Goal: Information Seeking & Learning: Learn about a topic

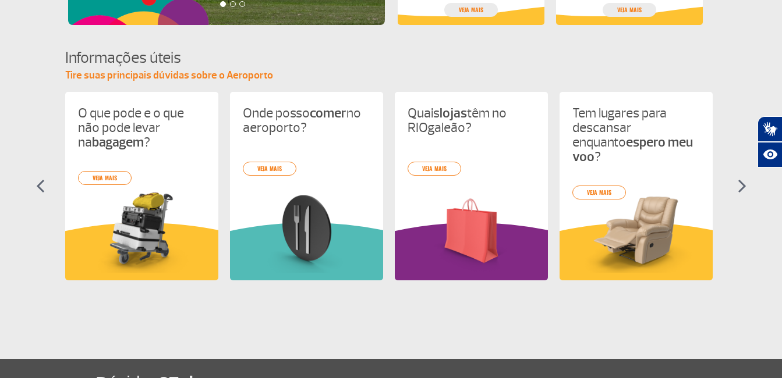
scroll to position [483, 0]
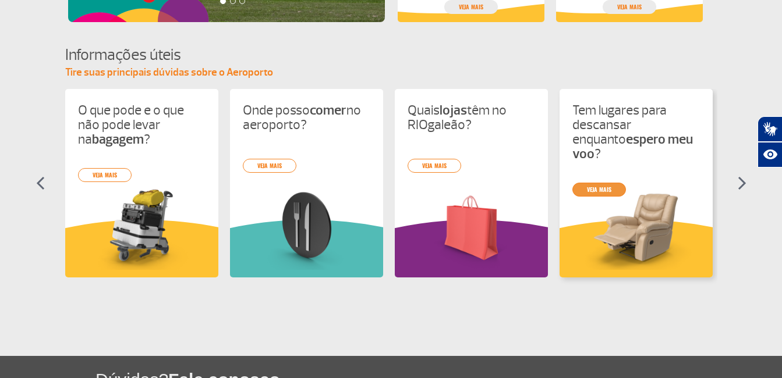
click at [610, 175] on div "O que pode e o que não pode levar na bagagem ? veja mais Onde posso comer no ae…" at bounding box center [391, 194] width 652 height 210
click at [607, 183] on link "veja mais" at bounding box center [599, 190] width 54 height 14
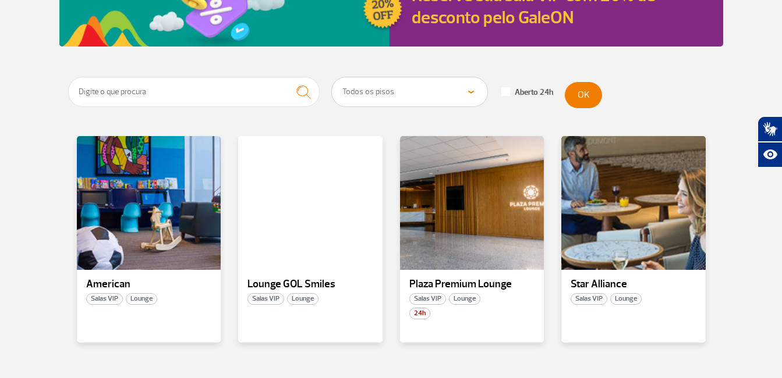
scroll to position [168, 0]
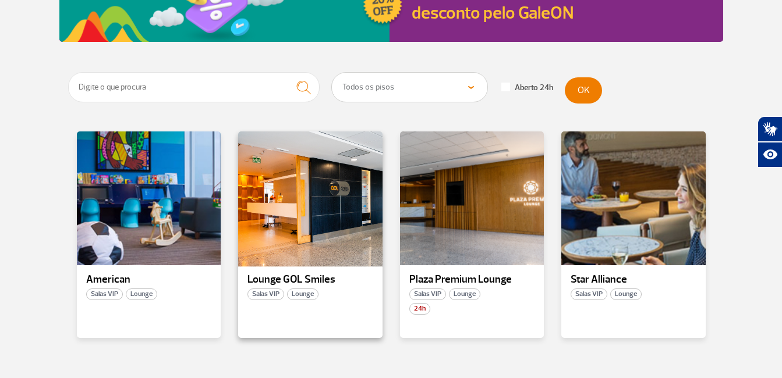
click at [310, 246] on div at bounding box center [310, 198] width 147 height 137
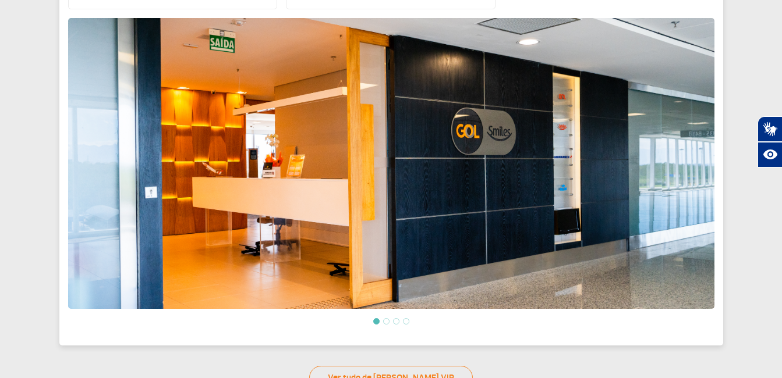
scroll to position [422, 0]
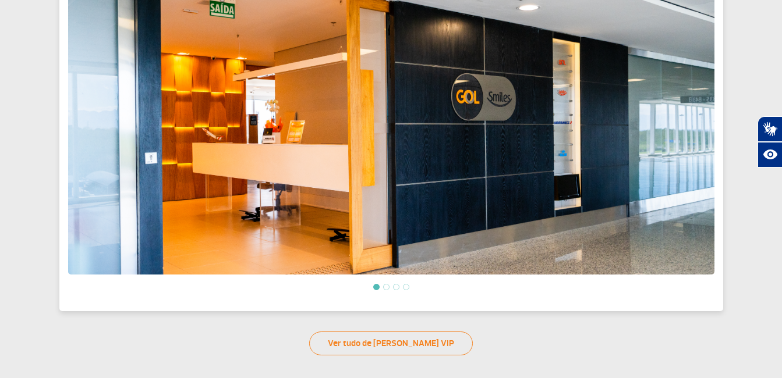
click at [387, 285] on li at bounding box center [386, 287] width 6 height 6
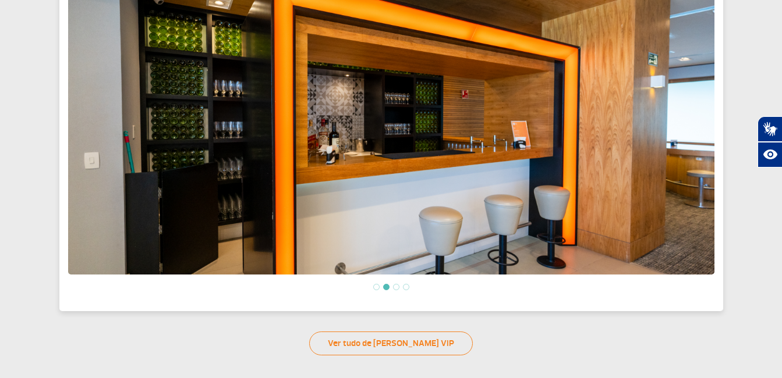
click at [387, 285] on li at bounding box center [386, 287] width 6 height 6
click at [396, 284] on li at bounding box center [396, 287] width 6 height 6
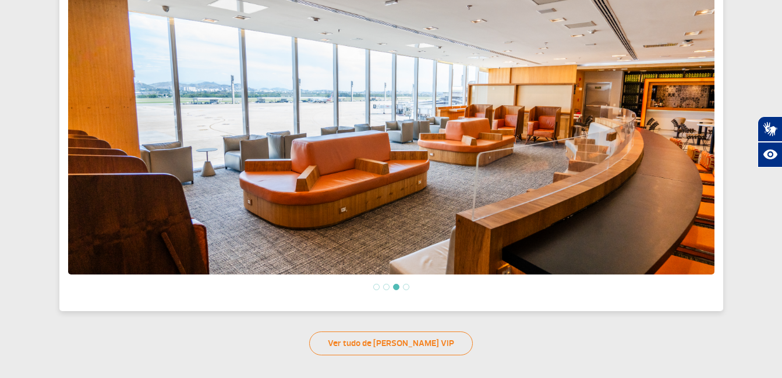
click at [406, 284] on li at bounding box center [406, 287] width 6 height 6
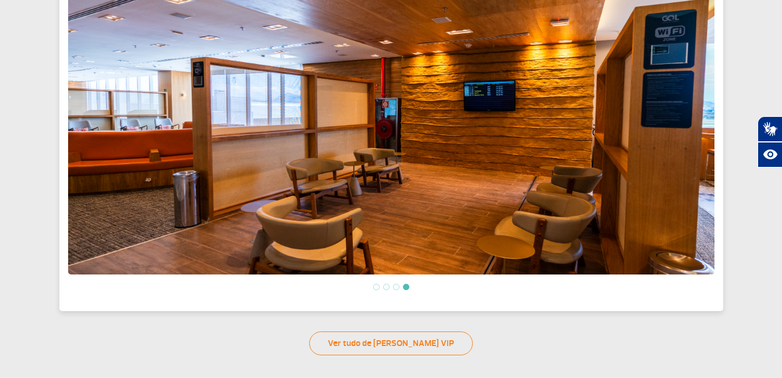
click at [388, 284] on li at bounding box center [386, 287] width 6 height 6
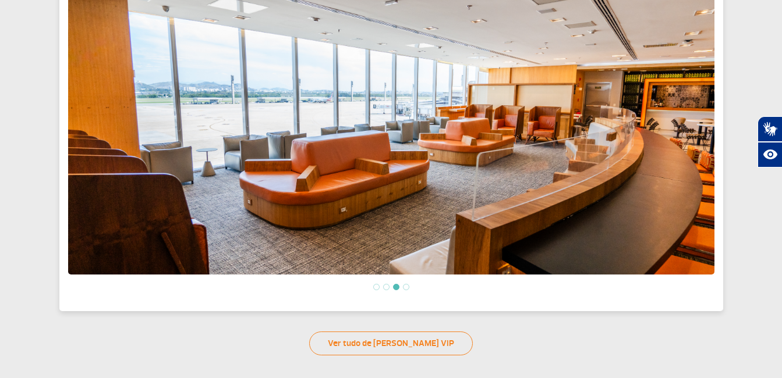
click at [373, 284] on li at bounding box center [376, 287] width 6 height 6
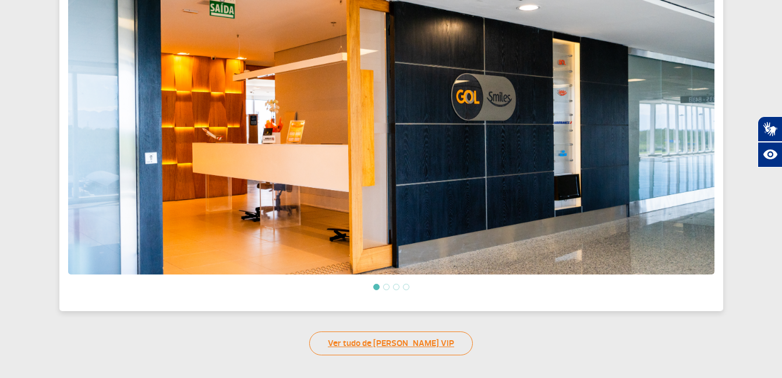
click at [393, 342] on link "Ver tudo de Salas VIP" at bounding box center [391, 344] width 164 height 24
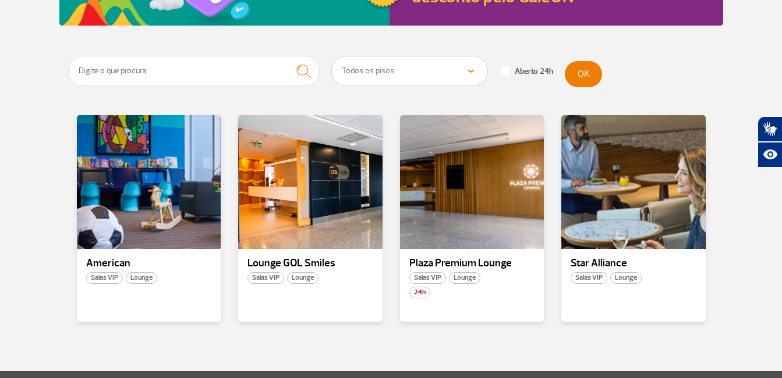
scroll to position [208, 0]
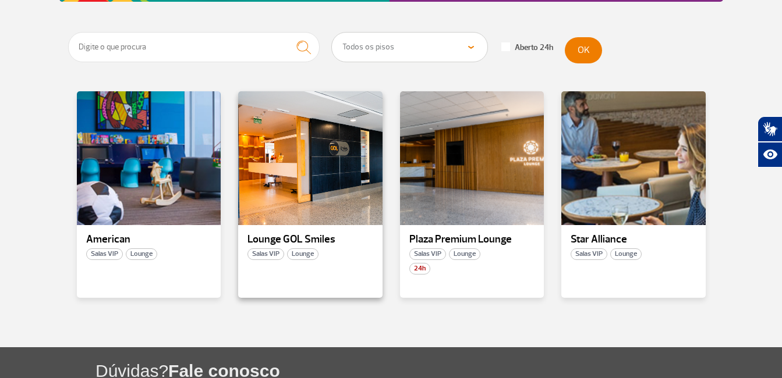
drag, startPoint x: 268, startPoint y: 212, endPoint x: 265, endPoint y: 247, distance: 35.1
click at [265, 247] on div "Lounge GOL Smiles Salas VIP Lounge" at bounding box center [310, 194] width 144 height 207
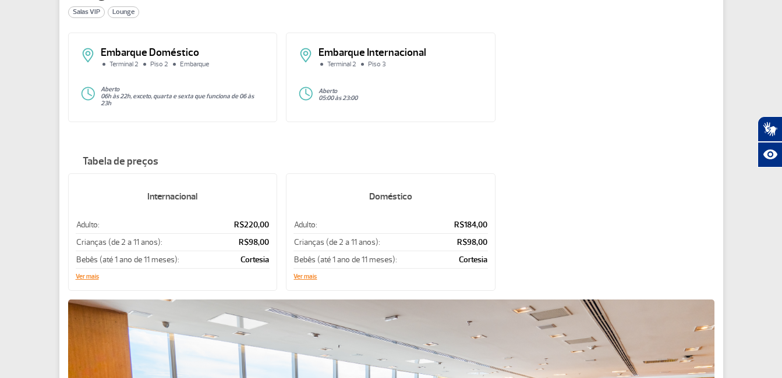
scroll to position [102, 0]
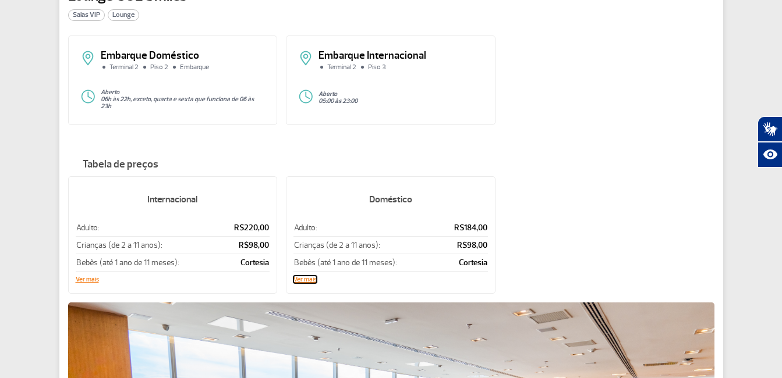
click at [310, 277] on button "Ver mais" at bounding box center [304, 280] width 23 height 7
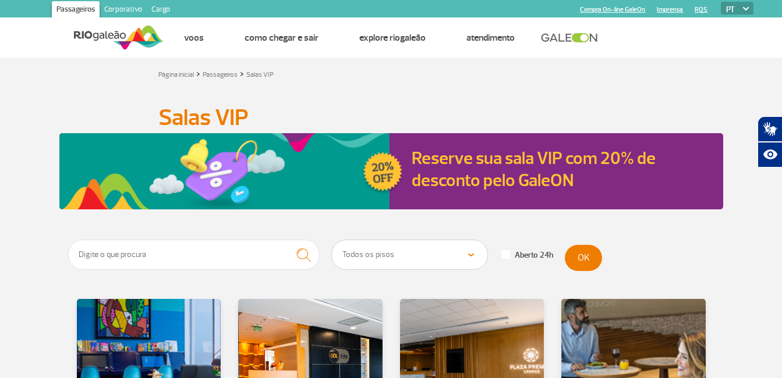
click at [0, 225] on html "Passageiros Corporativo Cargo Compra On-line GaleOn Imprensa RQS PT ENG ESP Pág…" at bounding box center [391, 189] width 782 height 378
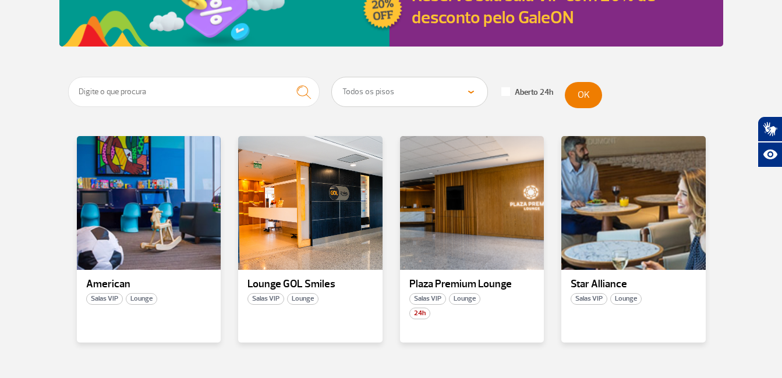
scroll to position [186, 0]
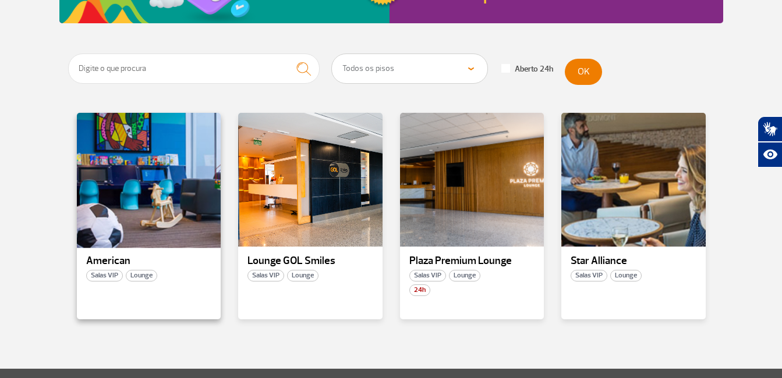
click at [170, 217] on div at bounding box center [148, 180] width 147 height 137
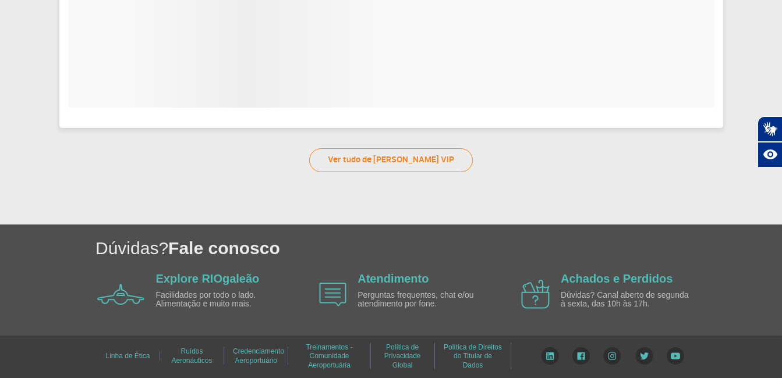
scroll to position [38, 0]
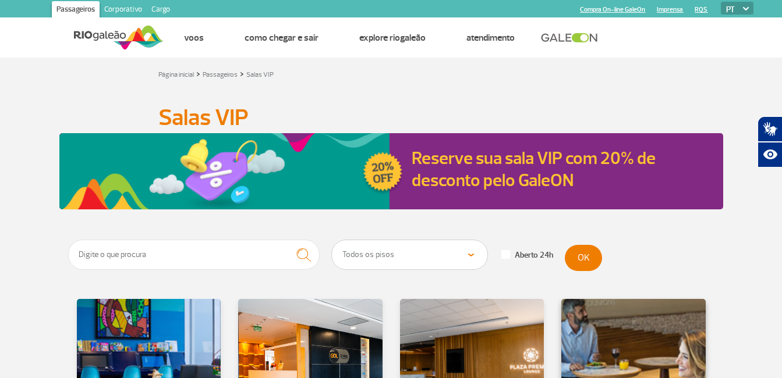
click at [663, 341] on div at bounding box center [633, 366] width 147 height 137
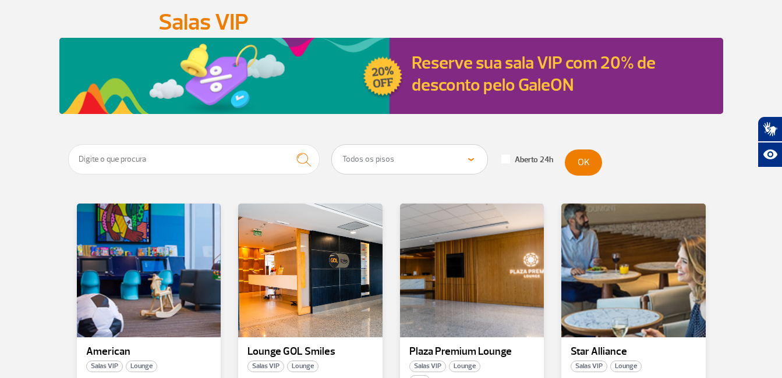
scroll to position [116, 0]
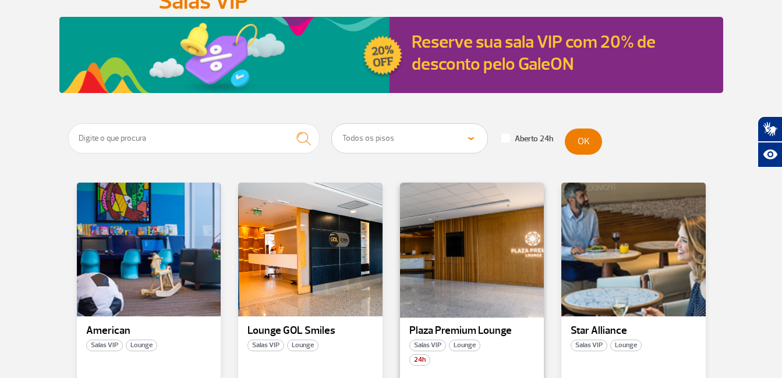
click at [437, 270] on div at bounding box center [471, 250] width 147 height 137
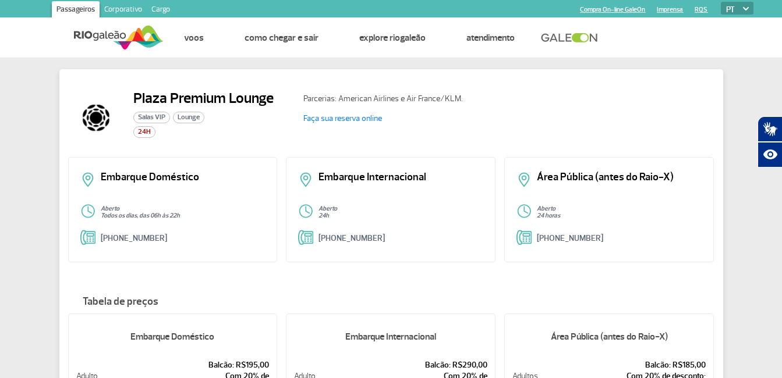
click at [148, 117] on span "Salas VIP" at bounding box center [151, 118] width 37 height 12
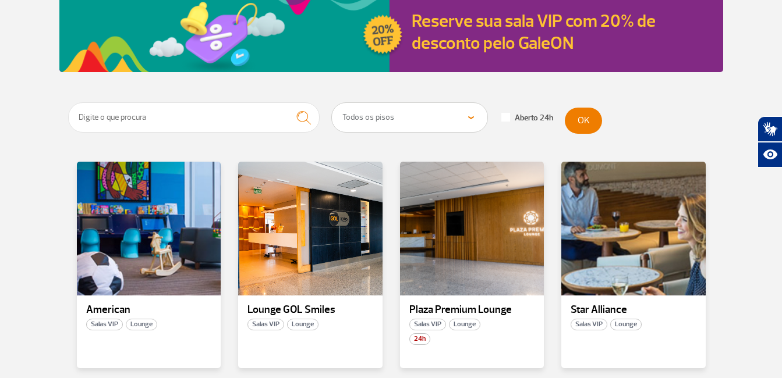
scroll to position [233, 0]
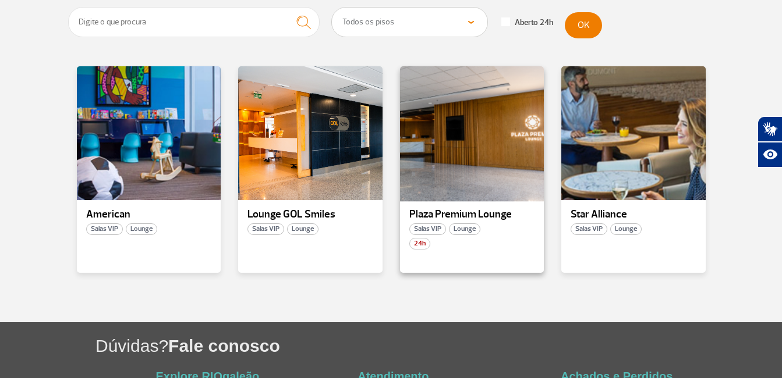
click at [441, 160] on div at bounding box center [471, 133] width 147 height 137
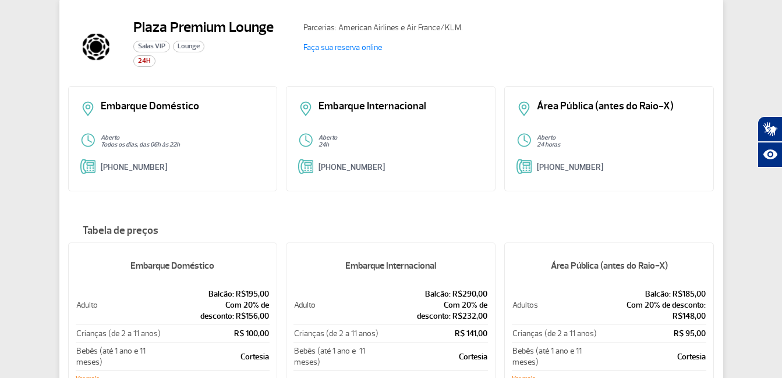
scroll to position [48, 0]
